Goal: Navigation & Orientation: Go to known website

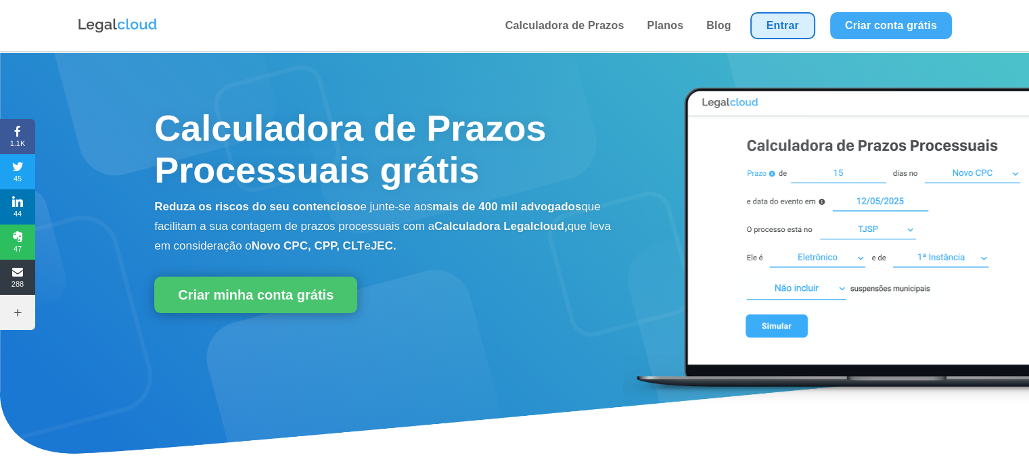
click at [785, 18] on link "Entrar" at bounding box center [782, 25] width 65 height 27
click at [791, 28] on link "Entrar" at bounding box center [782, 25] width 65 height 27
